Goal: Task Accomplishment & Management: Manage account settings

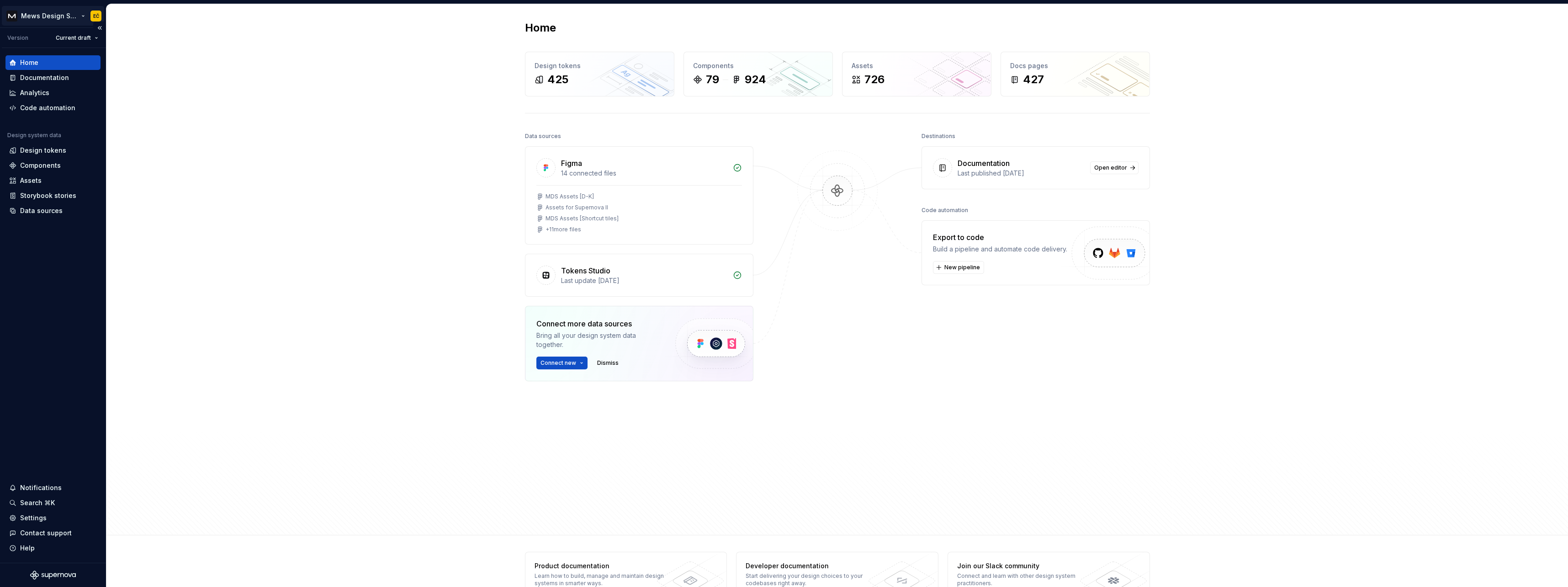
click at [93, 16] on html "Mews Design System EČ Version Current draft Home Documentation Analytics Code a…" at bounding box center [784, 294] width 1568 height 587
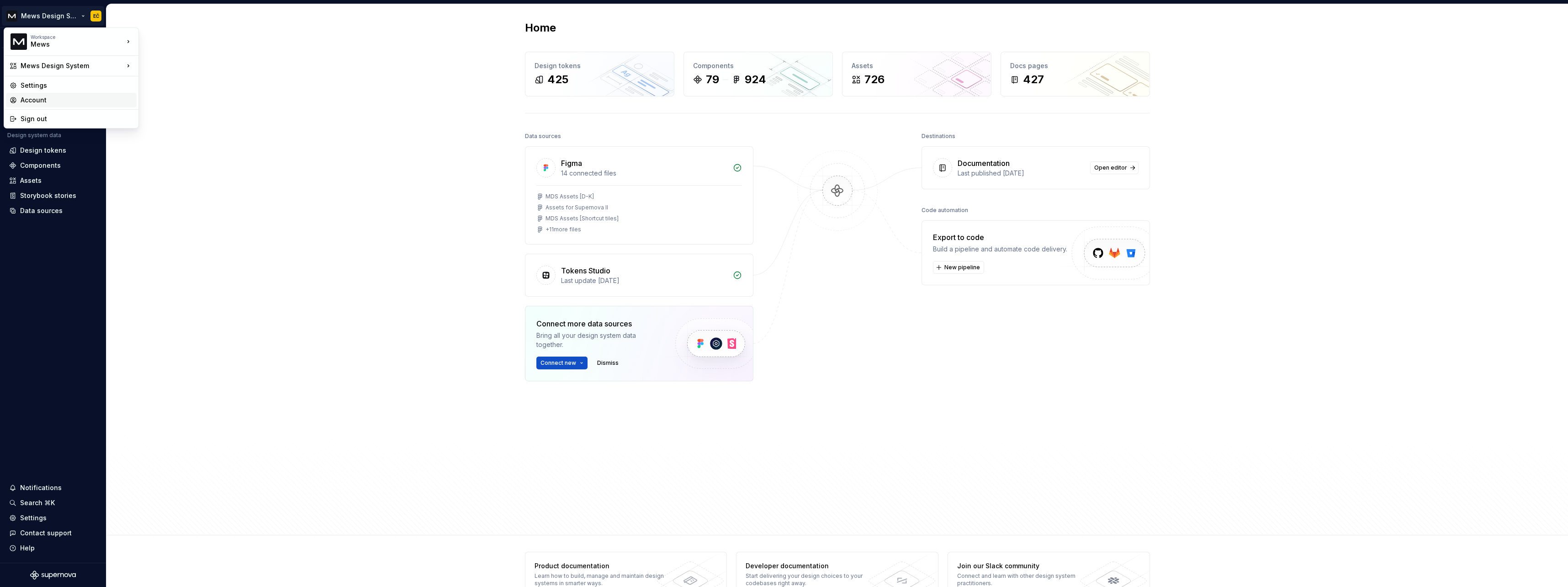
click at [38, 98] on div "Account" at bounding box center [77, 100] width 113 height 9
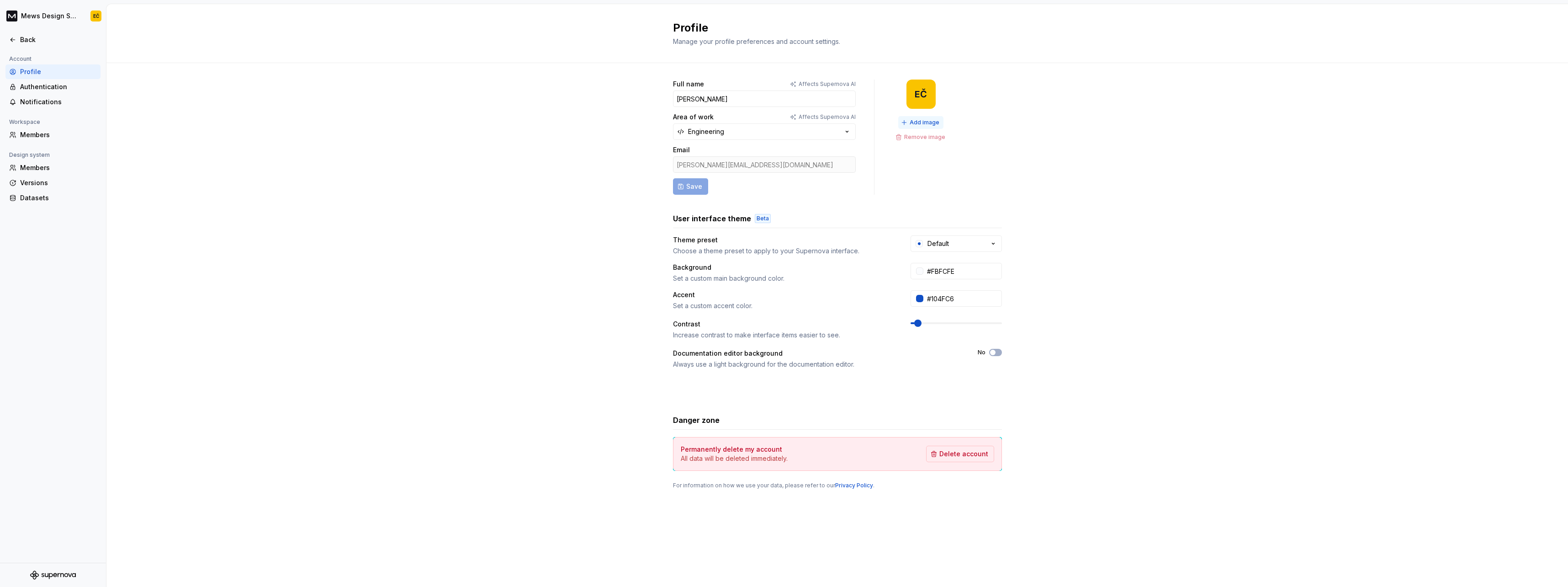
click at [919, 121] on span "Add image" at bounding box center [924, 122] width 30 height 7
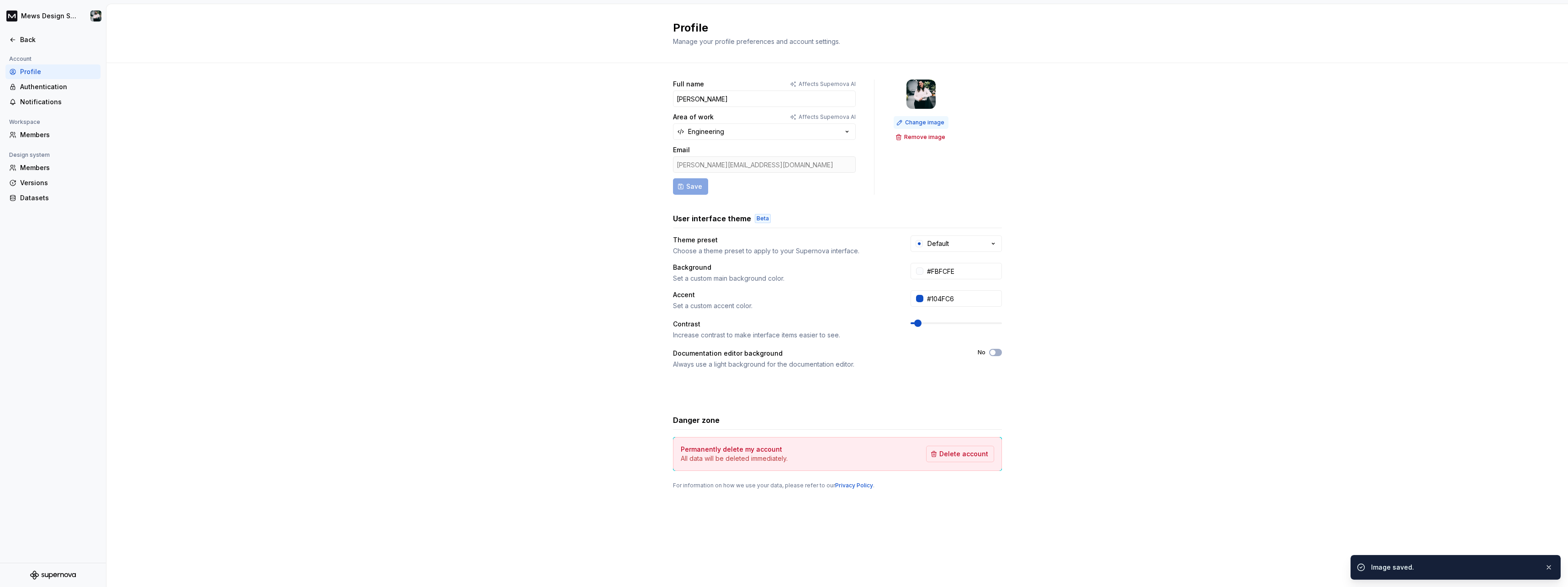
click at [922, 122] on span "Change image" at bounding box center [925, 122] width 40 height 7
drag, startPoint x: 681, startPoint y: 0, endPoint x: 236, endPoint y: 41, distance: 446.9
click at [236, 41] on div "Profile Manage your profile preferences and account settings." at bounding box center [837, 33] width 1461 height 59
